Goal: Task Accomplishment & Management: Manage account settings

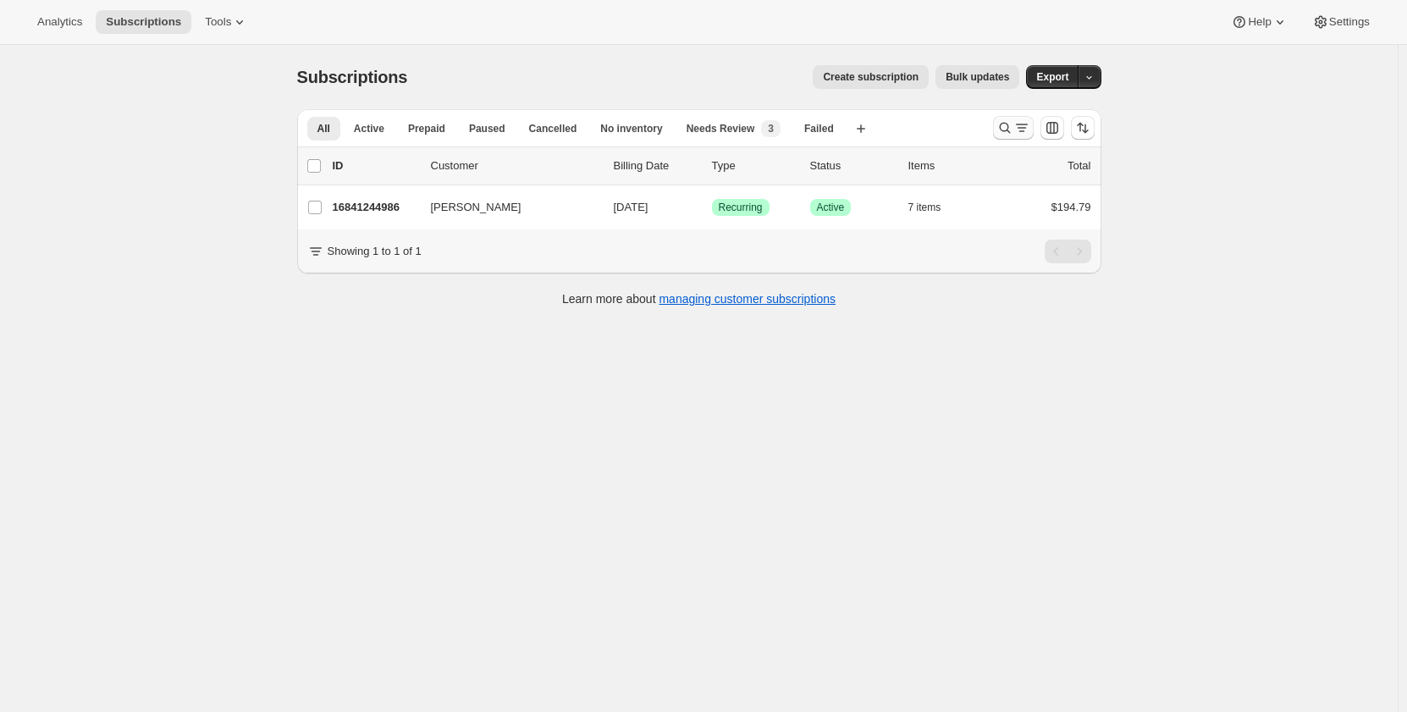
click at [399, 126] on icon "Search and filter results" at bounding box center [1005, 127] width 17 height 17
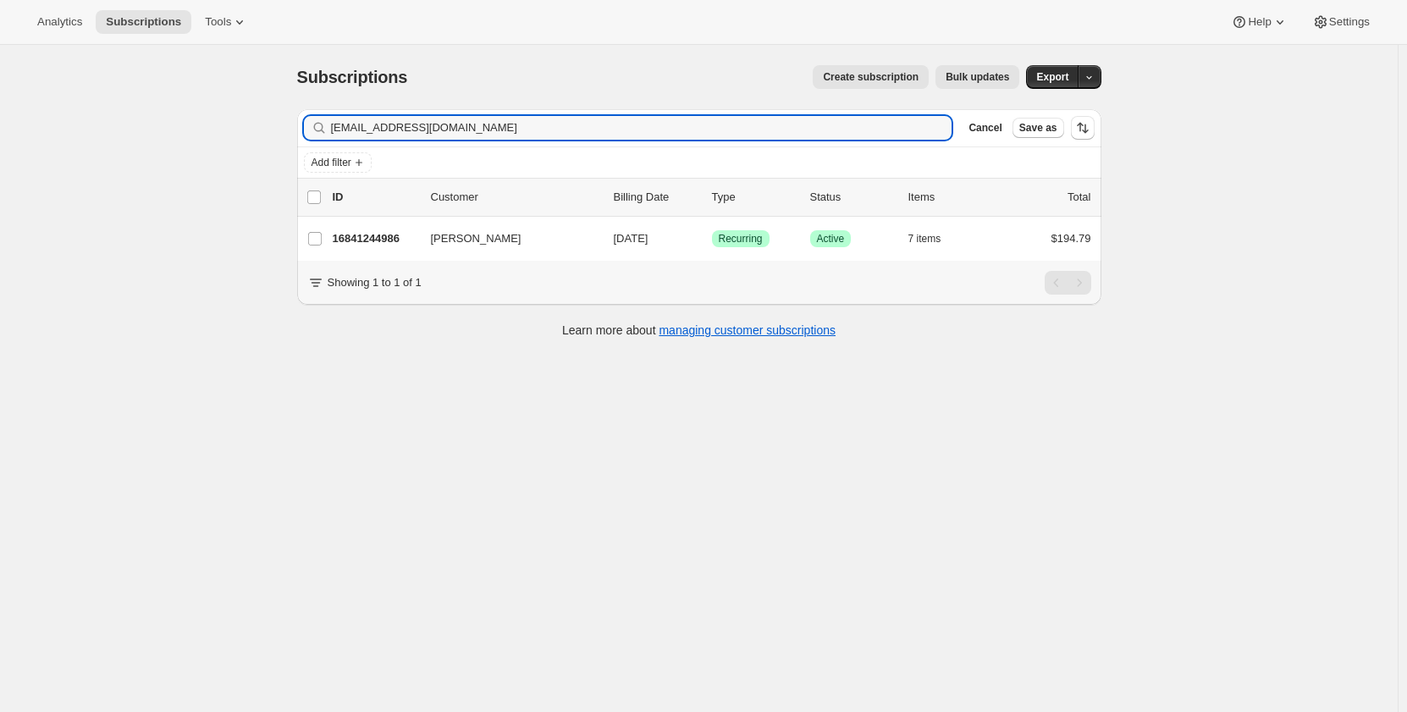
drag, startPoint x: 475, startPoint y: 130, endPoint x: 245, endPoint y: 136, distance: 230.4
click at [245, 126] on div "Subscriptions. This page is ready Subscriptions Create subscription Bulk update…" at bounding box center [699, 401] width 1398 height 712
type input "[EMAIL_ADDRESS][DOMAIN_NAME]"
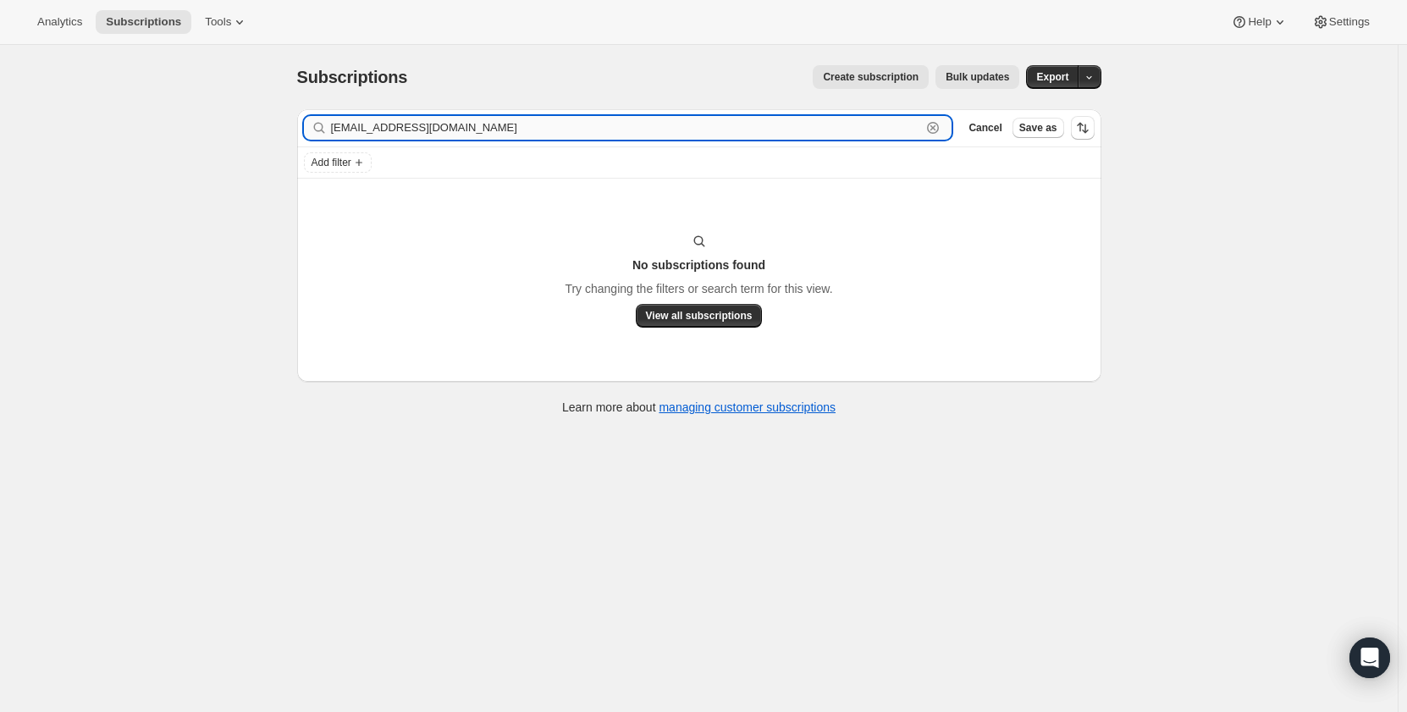
click at [399, 124] on input "[EMAIL_ADDRESS][DOMAIN_NAME]" at bounding box center [626, 128] width 591 height 24
drag, startPoint x: 344, startPoint y: 130, endPoint x: 291, endPoint y: 130, distance: 52.5
click at [291, 126] on div "Filter subscribers [EMAIL_ADDRESS][DOMAIN_NAME] Clear Cancel Save as Add filter…" at bounding box center [693, 264] width 818 height 337
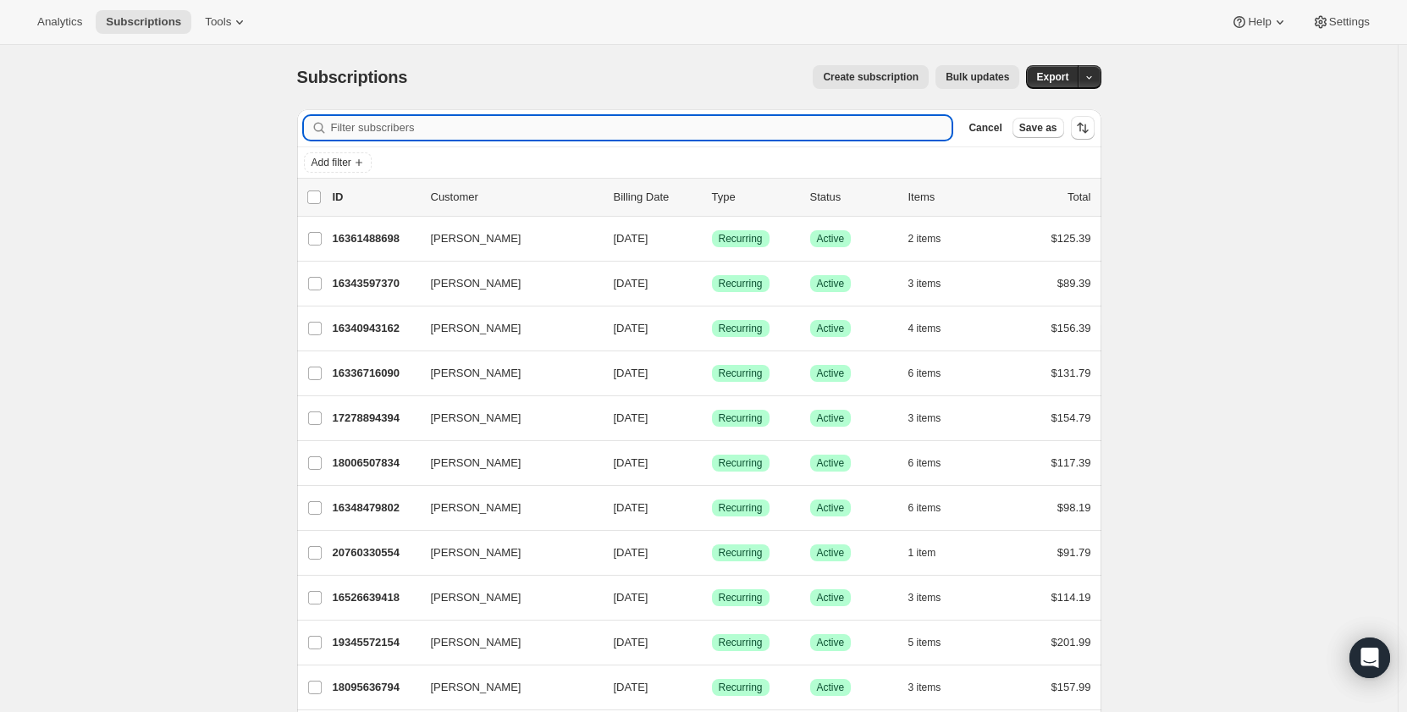
click at [399, 124] on input "Filter subscribers" at bounding box center [642, 128] width 622 height 24
paste input "[EMAIL_ADDRESS][DOMAIN_NAME]"
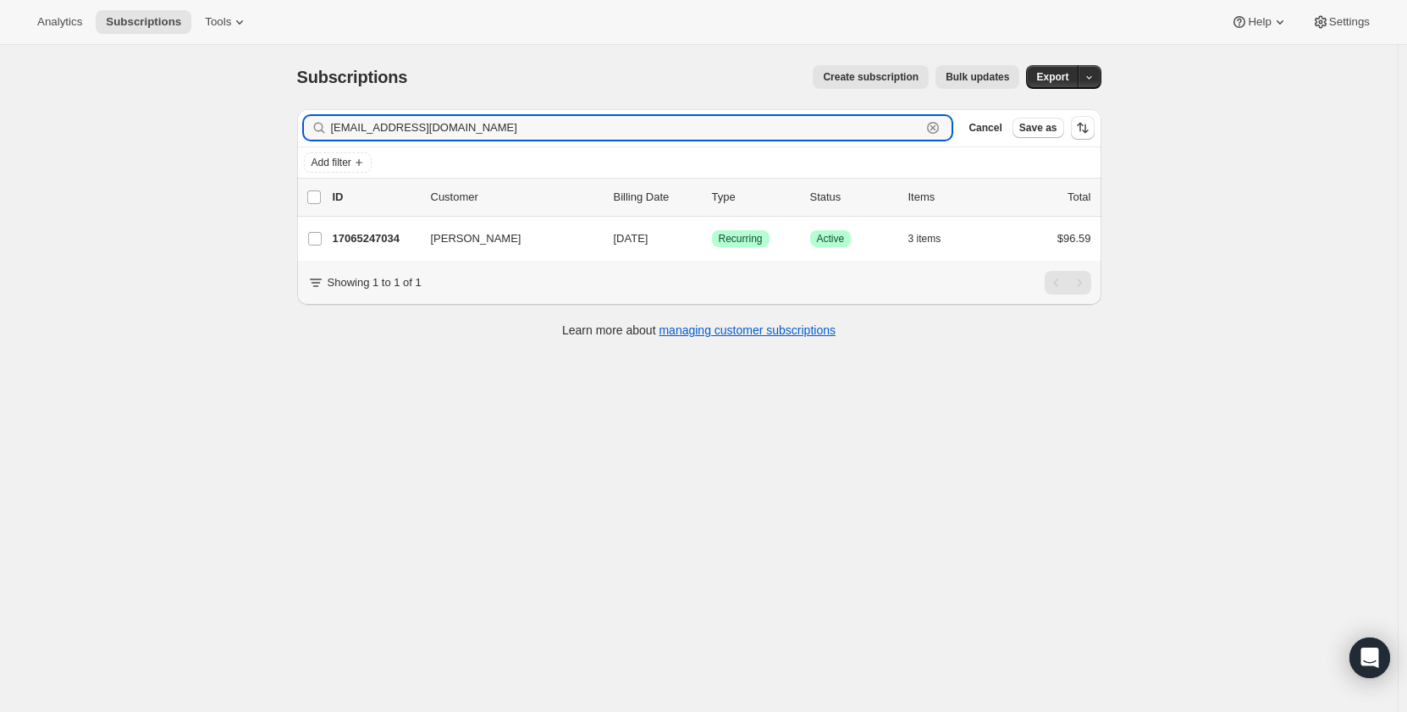
type input "[EMAIL_ADDRESS][DOMAIN_NAME]"
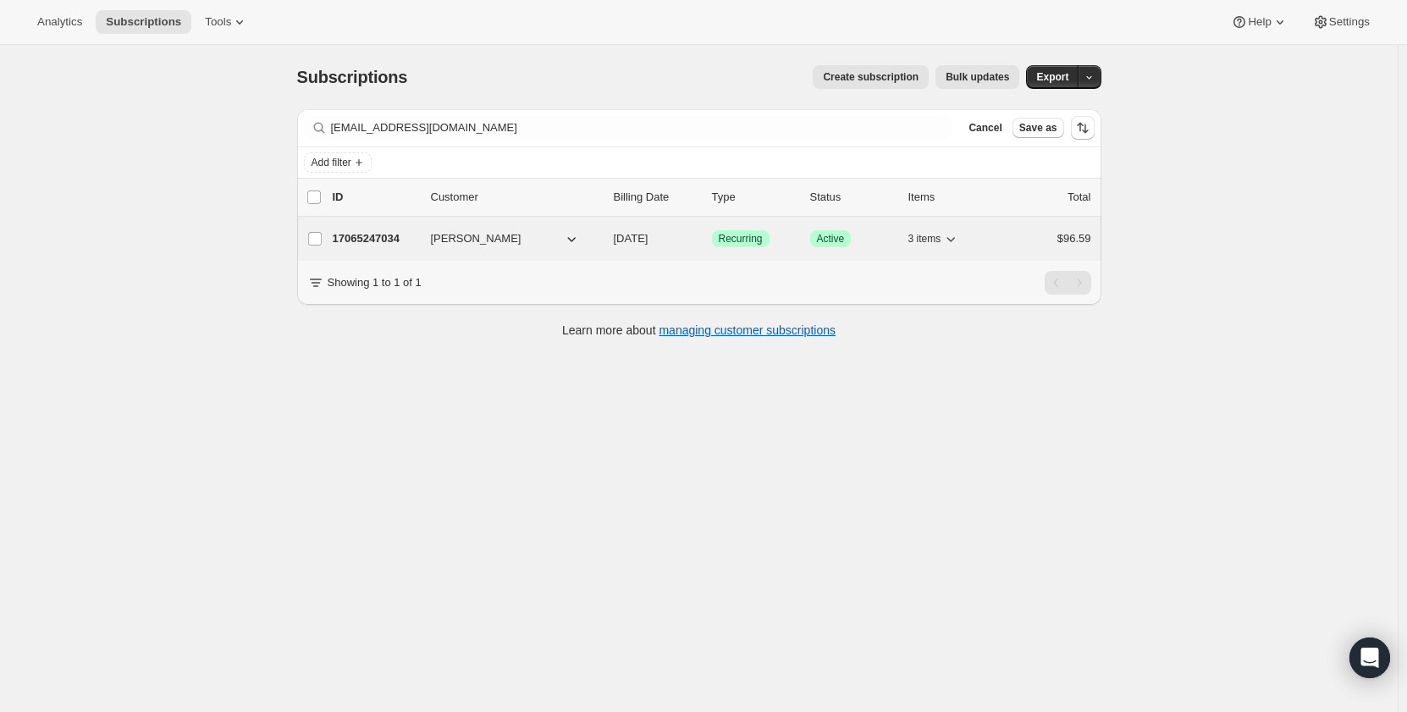
click at [390, 126] on p "17065247034" at bounding box center [375, 238] width 85 height 17
